Goal: Task Accomplishment & Management: Use online tool/utility

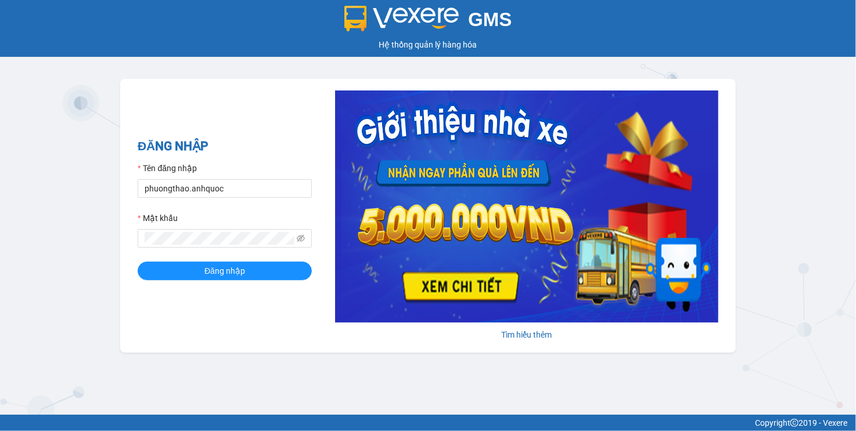
click at [251, 199] on form "Tên đăng nhập phuongthao.anhquoc Mật khẩu Đăng nhập" at bounding box center [225, 221] width 174 height 118
click at [258, 186] on input "phuongthao.anhquoc" at bounding box center [225, 188] width 174 height 19
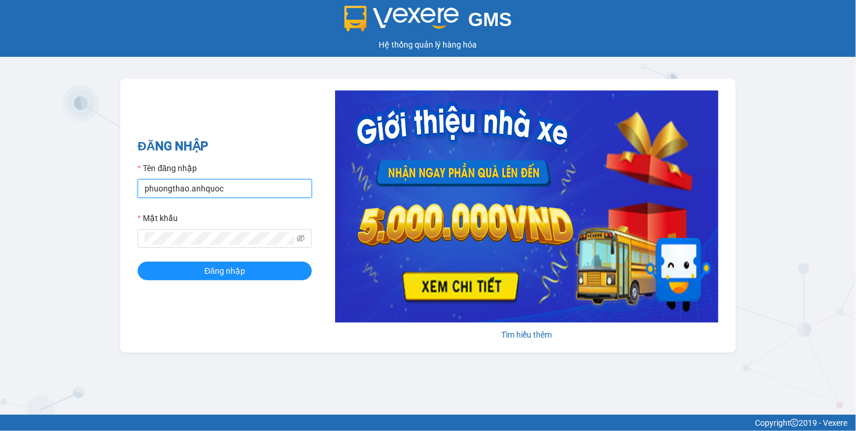
paste input "thuthuy"
type input "thuthuy.anhquoc"
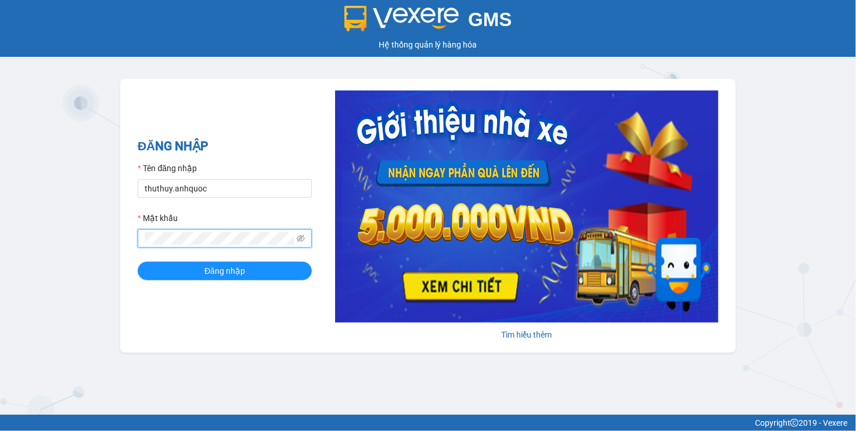
click at [138, 262] on button "Đăng nhập" at bounding box center [225, 271] width 174 height 19
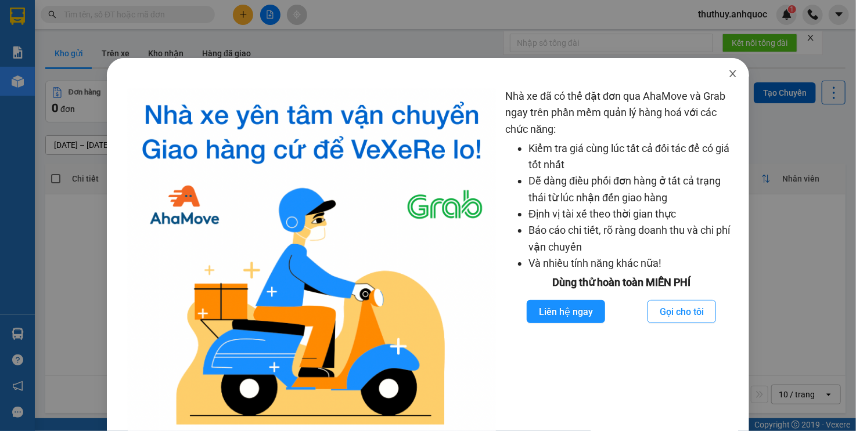
click at [729, 76] on icon "close" at bounding box center [732, 73] width 6 height 7
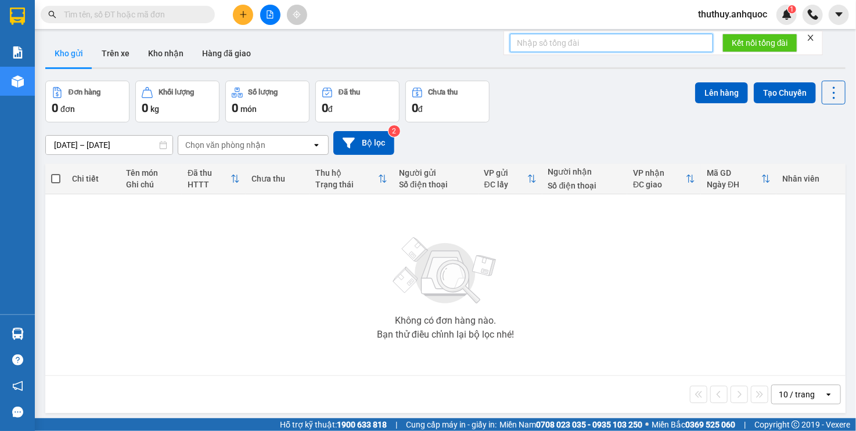
click at [616, 40] on input "text" at bounding box center [611, 43] width 203 height 19
type input "154"
click at [750, 40] on span "Kết nối tổng đài" at bounding box center [760, 43] width 56 height 13
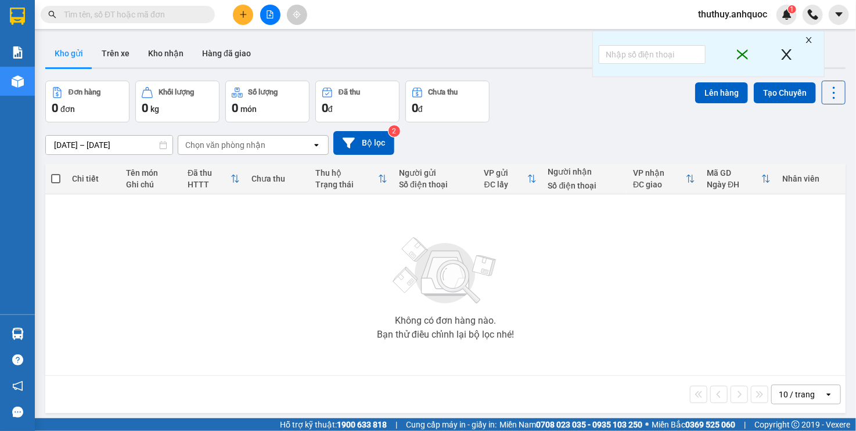
click at [808, 39] on icon "close" at bounding box center [809, 40] width 6 height 6
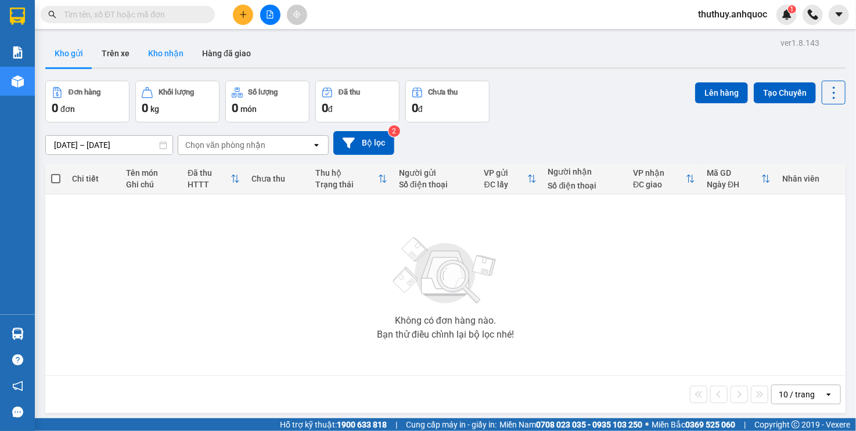
click at [177, 57] on button "Kho nhận" at bounding box center [166, 53] width 54 height 28
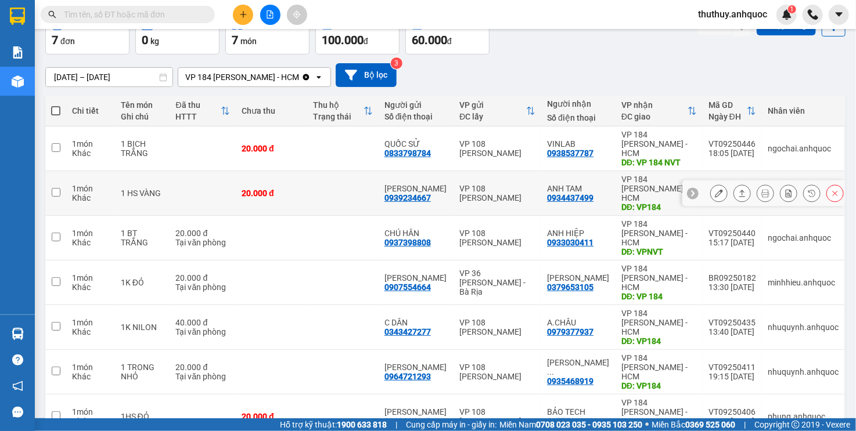
scroll to position [70, 0]
